Goal: Transaction & Acquisition: Purchase product/service

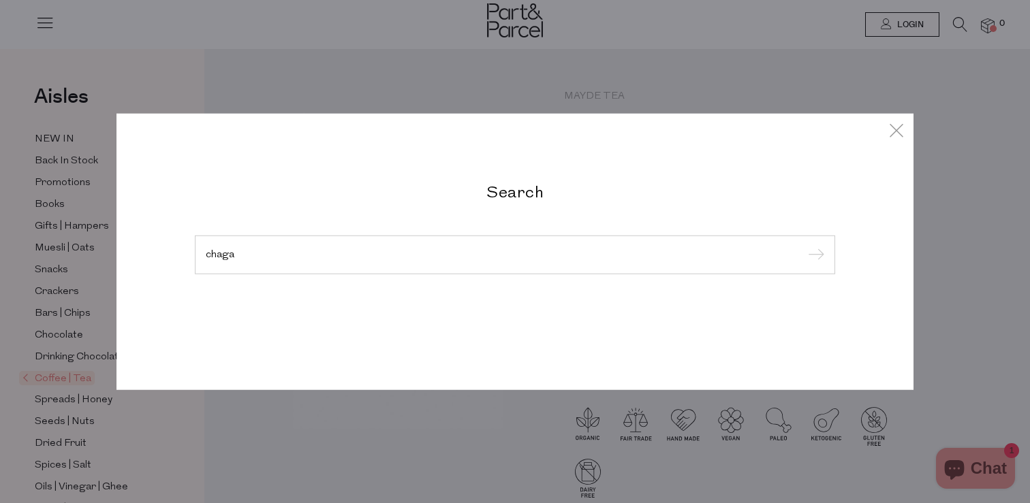
type input "chaga"
click at [804, 245] on input "submit" at bounding box center [814, 255] width 20 height 20
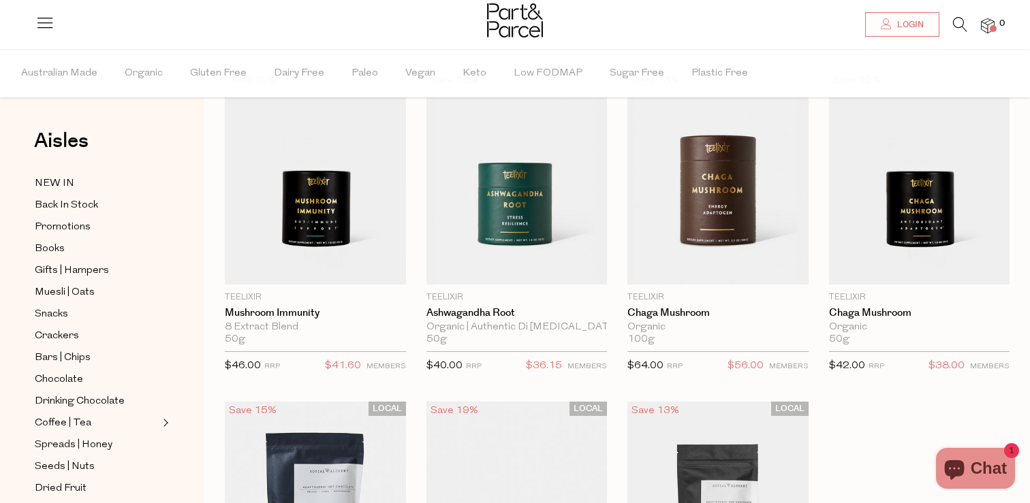
scroll to position [17, 0]
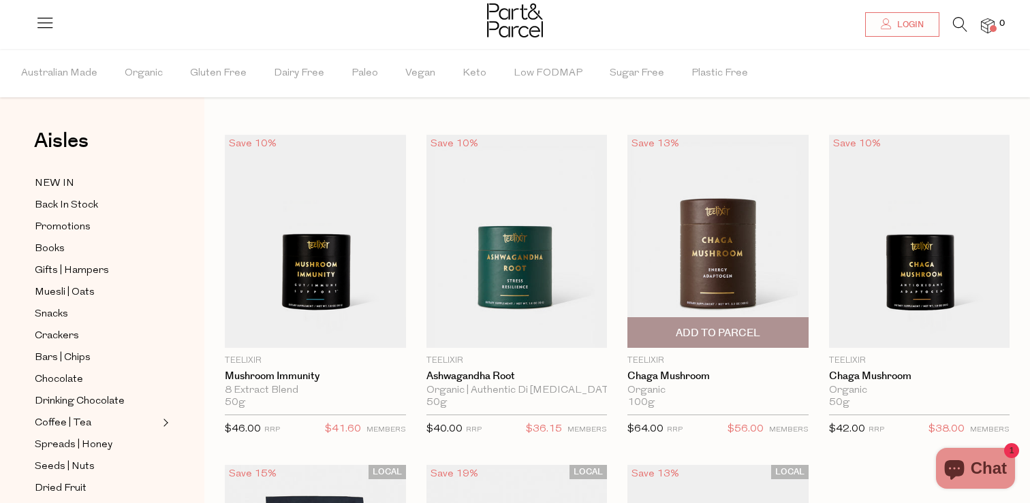
click at [691, 185] on img at bounding box center [717, 241] width 181 height 213
